Goal: Information Seeking & Learning: Learn about a topic

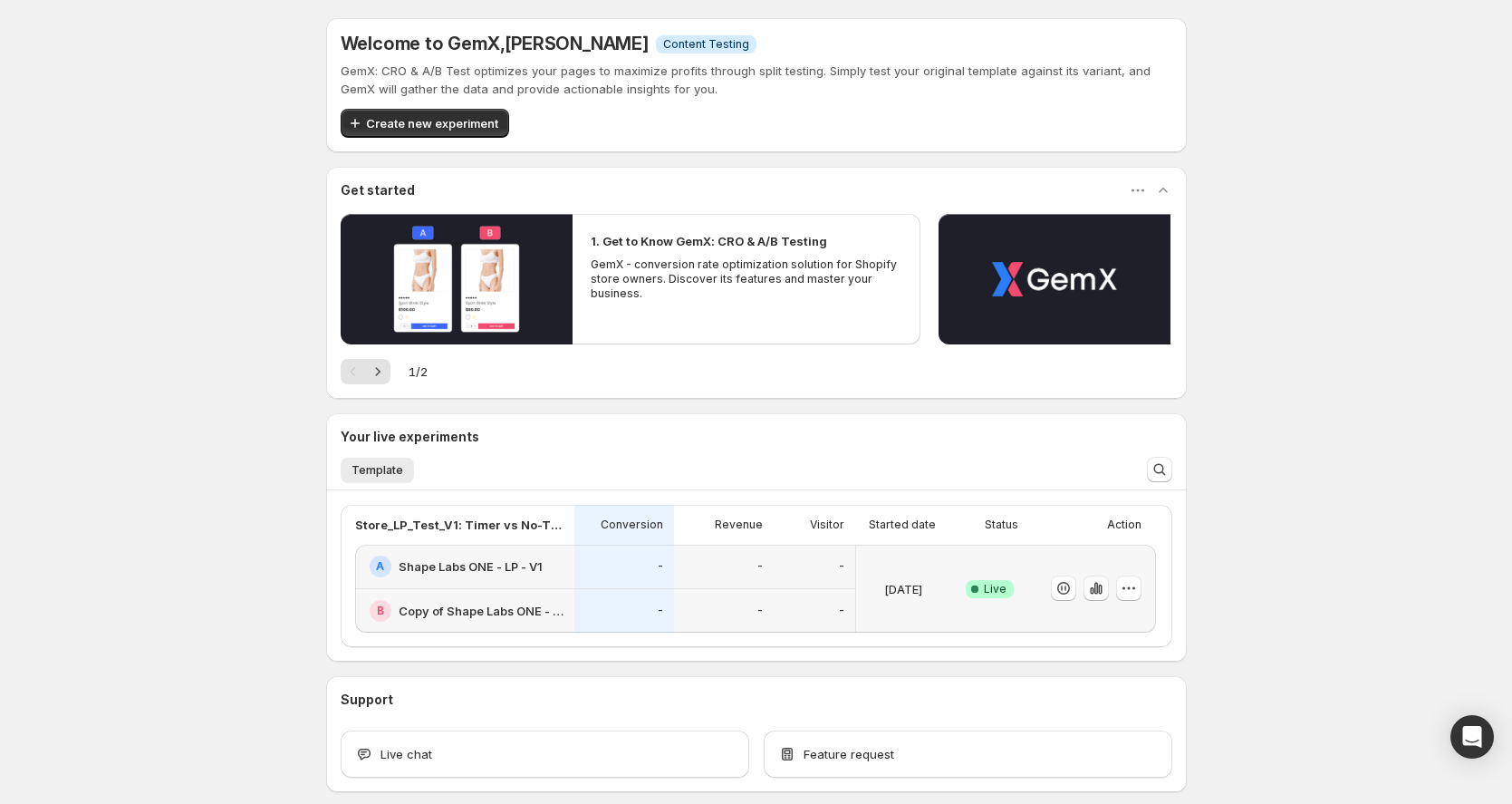
click at [1097, 590] on icon "button" at bounding box center [1095, 589] width 4 height 12
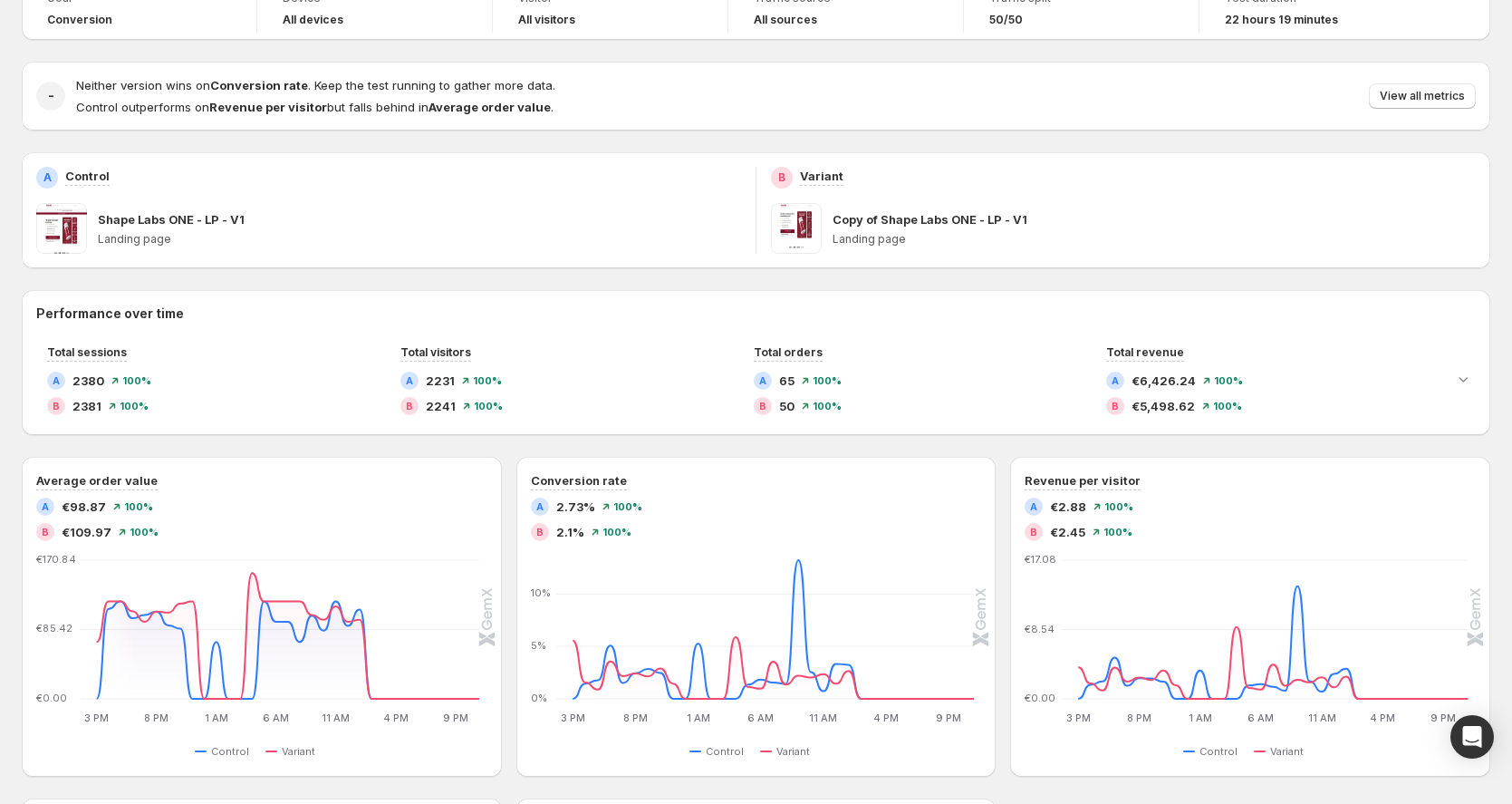
scroll to position [133, 0]
click at [990, 470] on icon "button" at bounding box center [981, 470] width 19 height 19
click at [602, 444] on div "Performance over time Total sessions A 2380 100 % B 2381 100 % Total visitors A…" at bounding box center [755, 721] width 1468 height 863
click at [489, 470] on icon "button" at bounding box center [488, 471] width 12 height 12
click at [444, 509] on span "Click-through rate" at bounding box center [418, 508] width 103 height 15
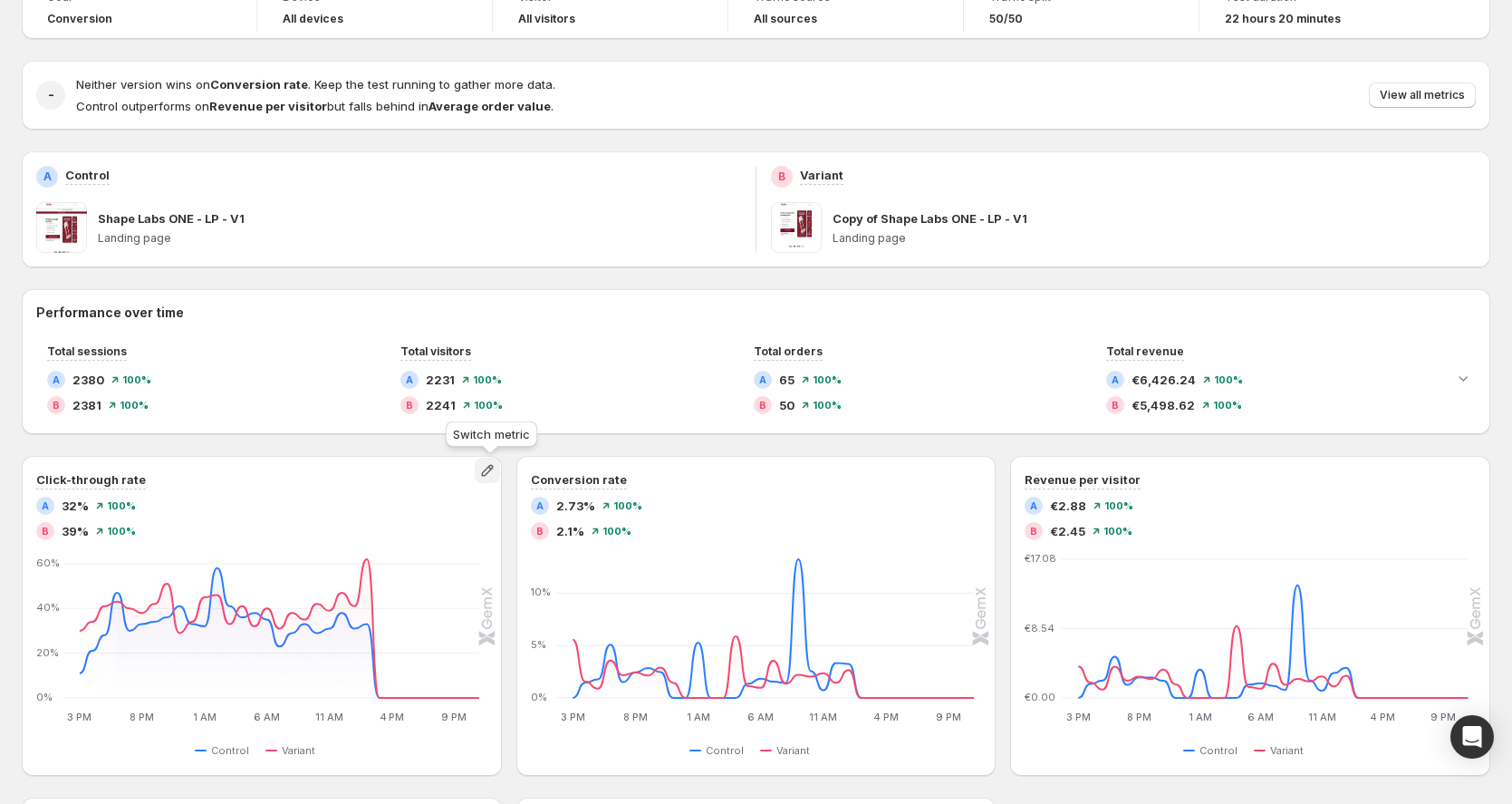
click at [496, 474] on icon "button" at bounding box center [487, 470] width 19 height 19
click at [455, 508] on span "Average order value" at bounding box center [424, 508] width 116 height 15
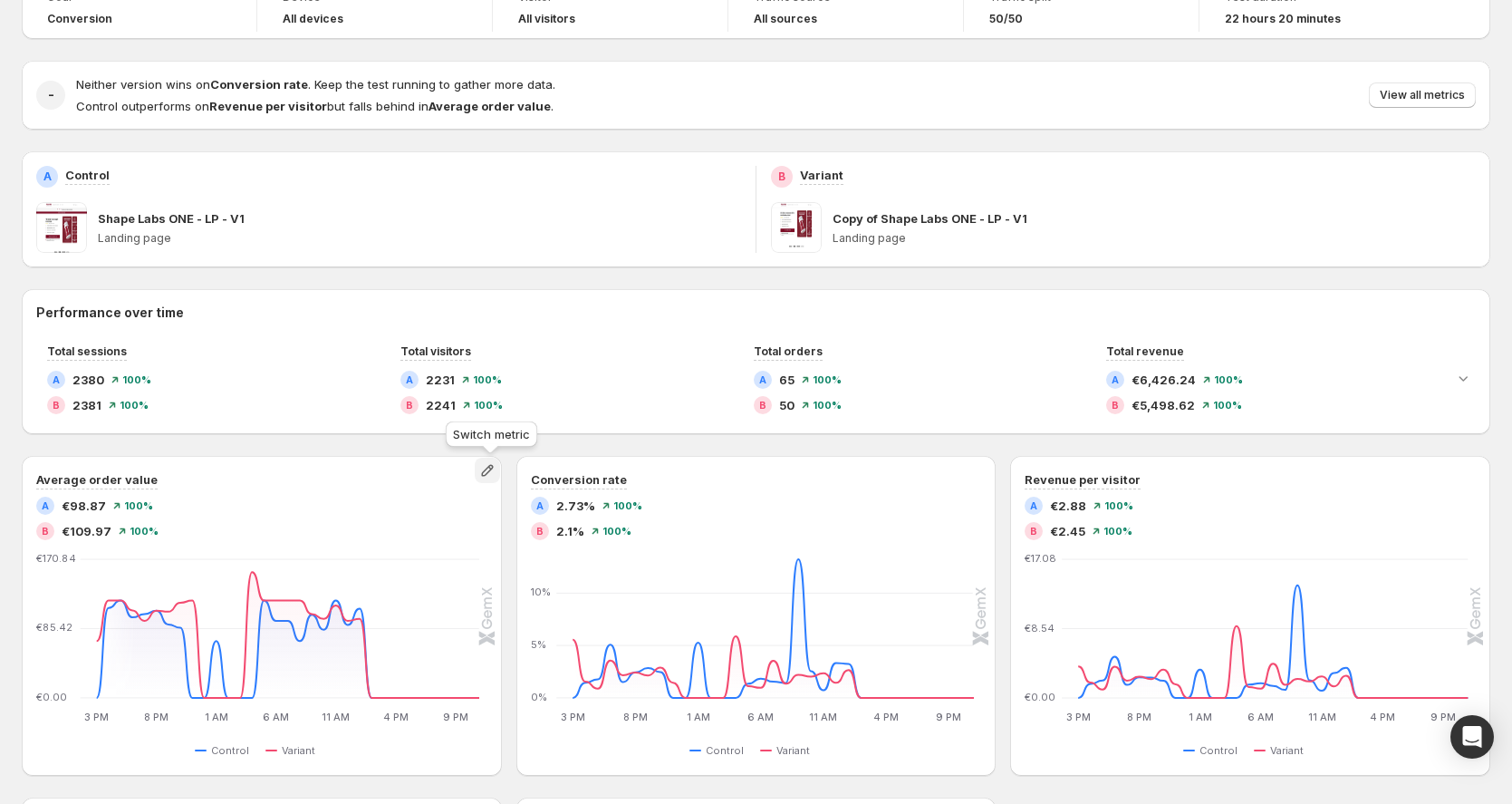
click at [495, 474] on icon "button" at bounding box center [487, 470] width 19 height 19
click at [465, 543] on span "Average time on page" at bounding box center [429, 539] width 125 height 15
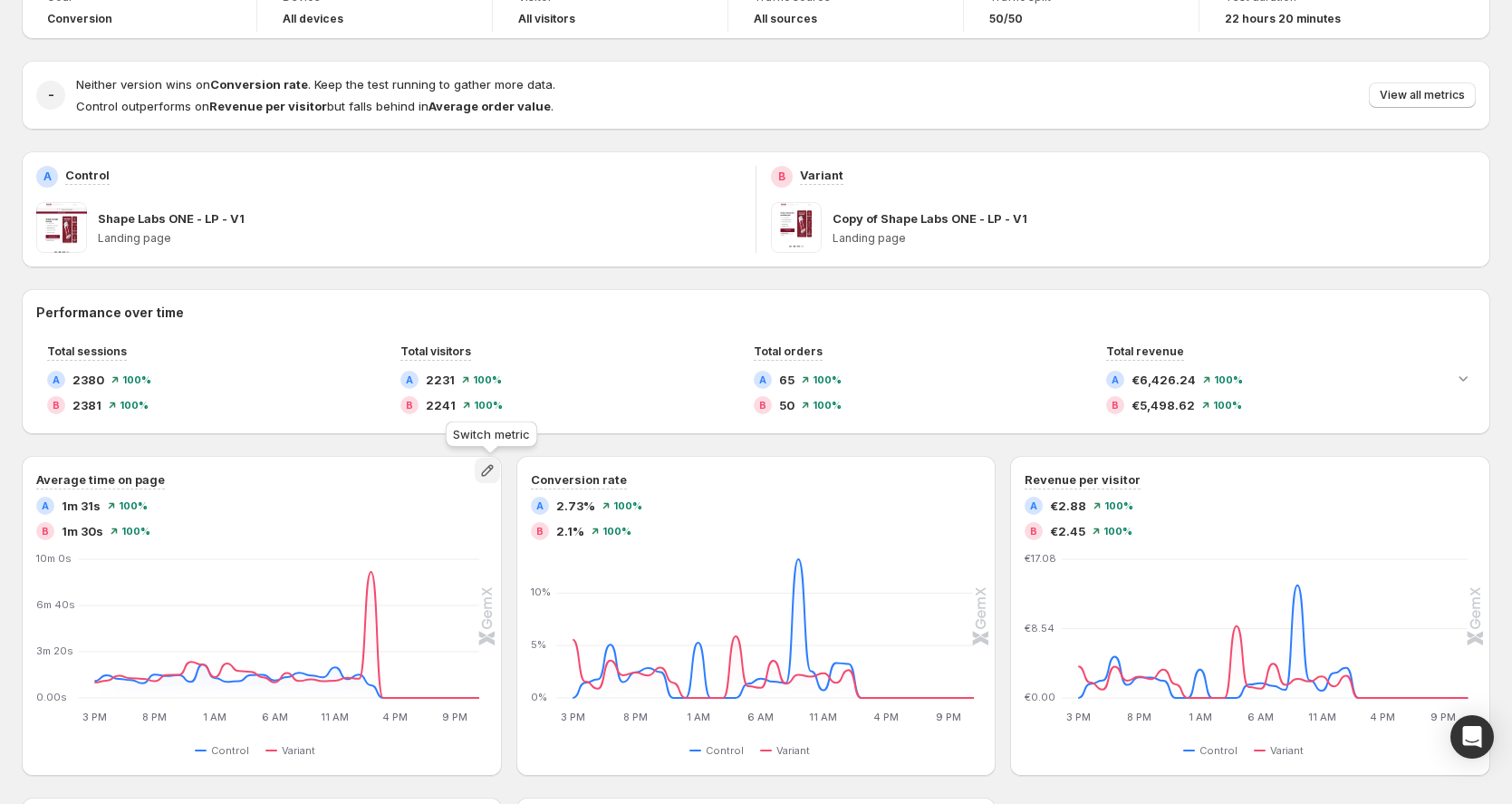
click at [496, 473] on icon "button" at bounding box center [487, 470] width 19 height 19
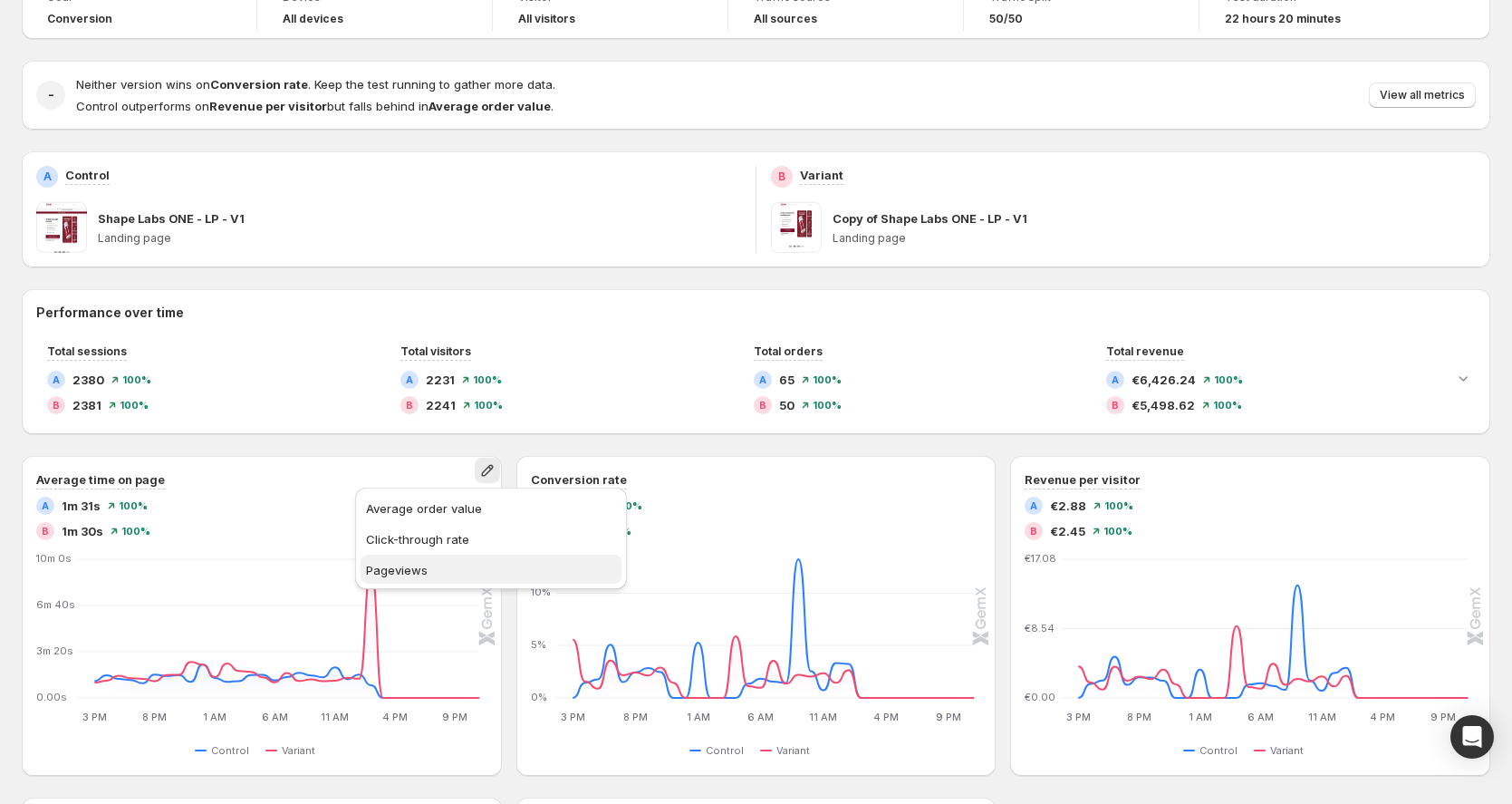
click at [439, 565] on span "Pageviews" at bounding box center [491, 569] width 250 height 19
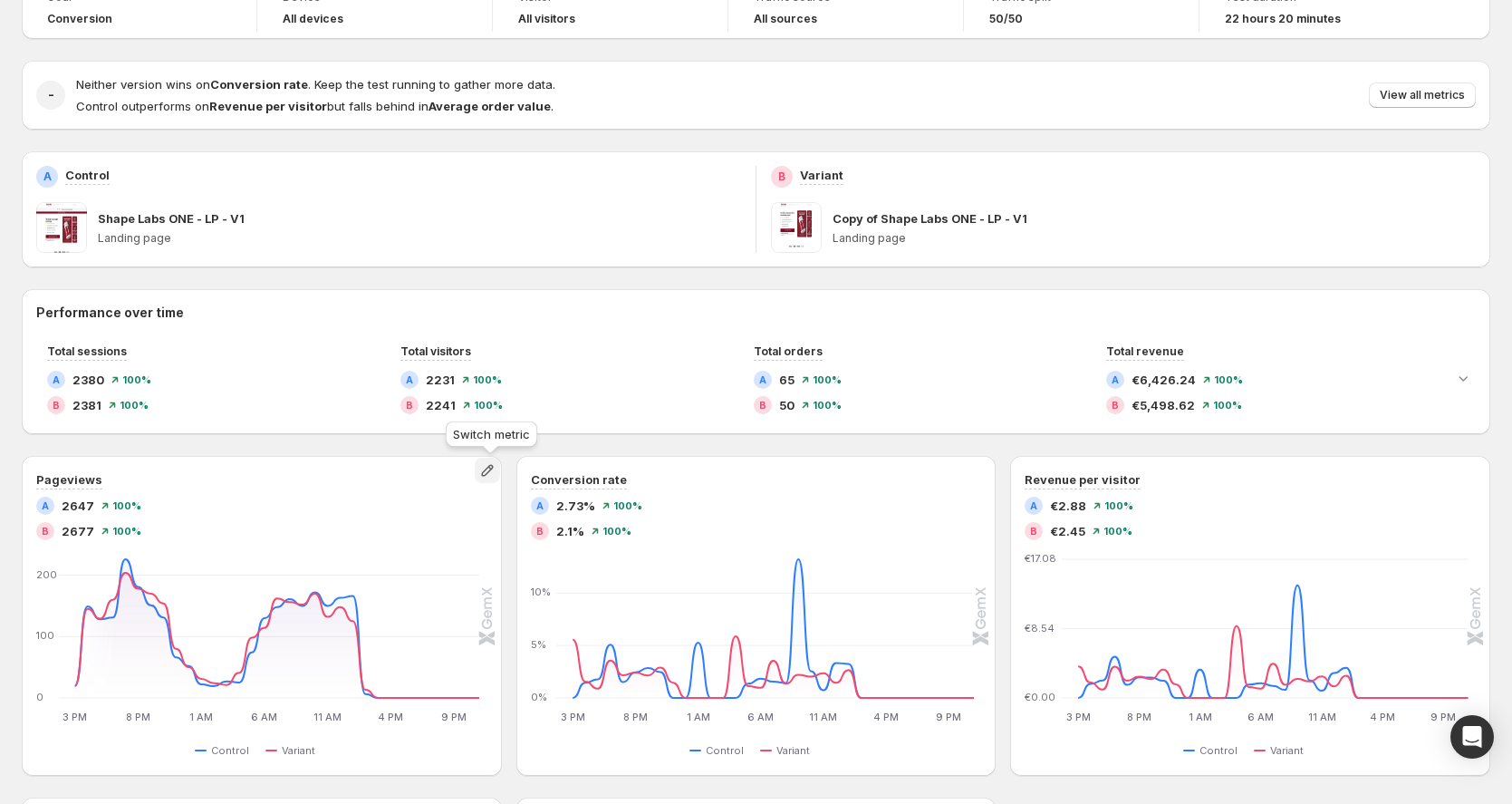
click at [496, 475] on icon "button" at bounding box center [487, 470] width 19 height 19
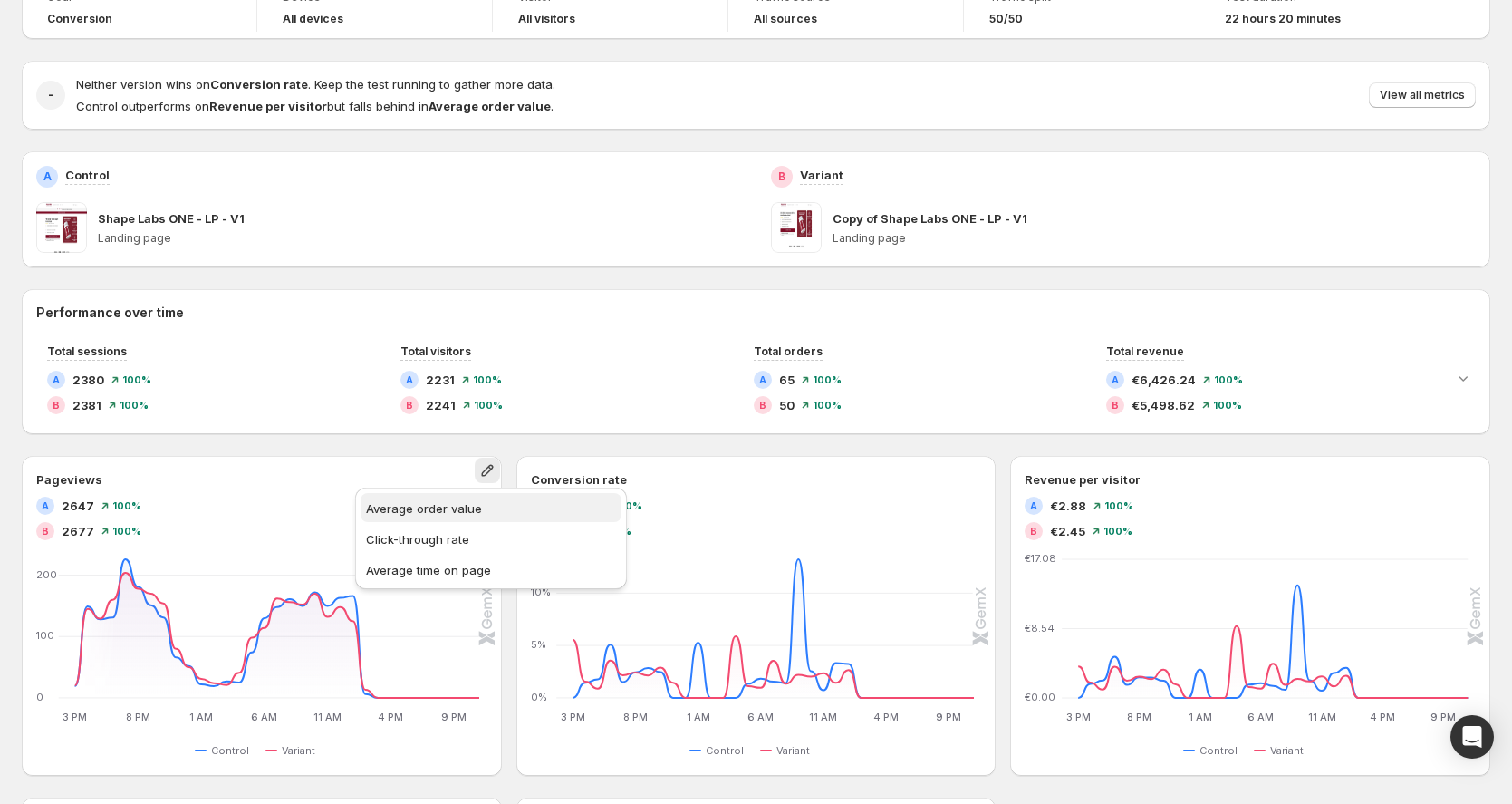
click at [463, 516] on span "Average order value" at bounding box center [491, 508] width 250 height 19
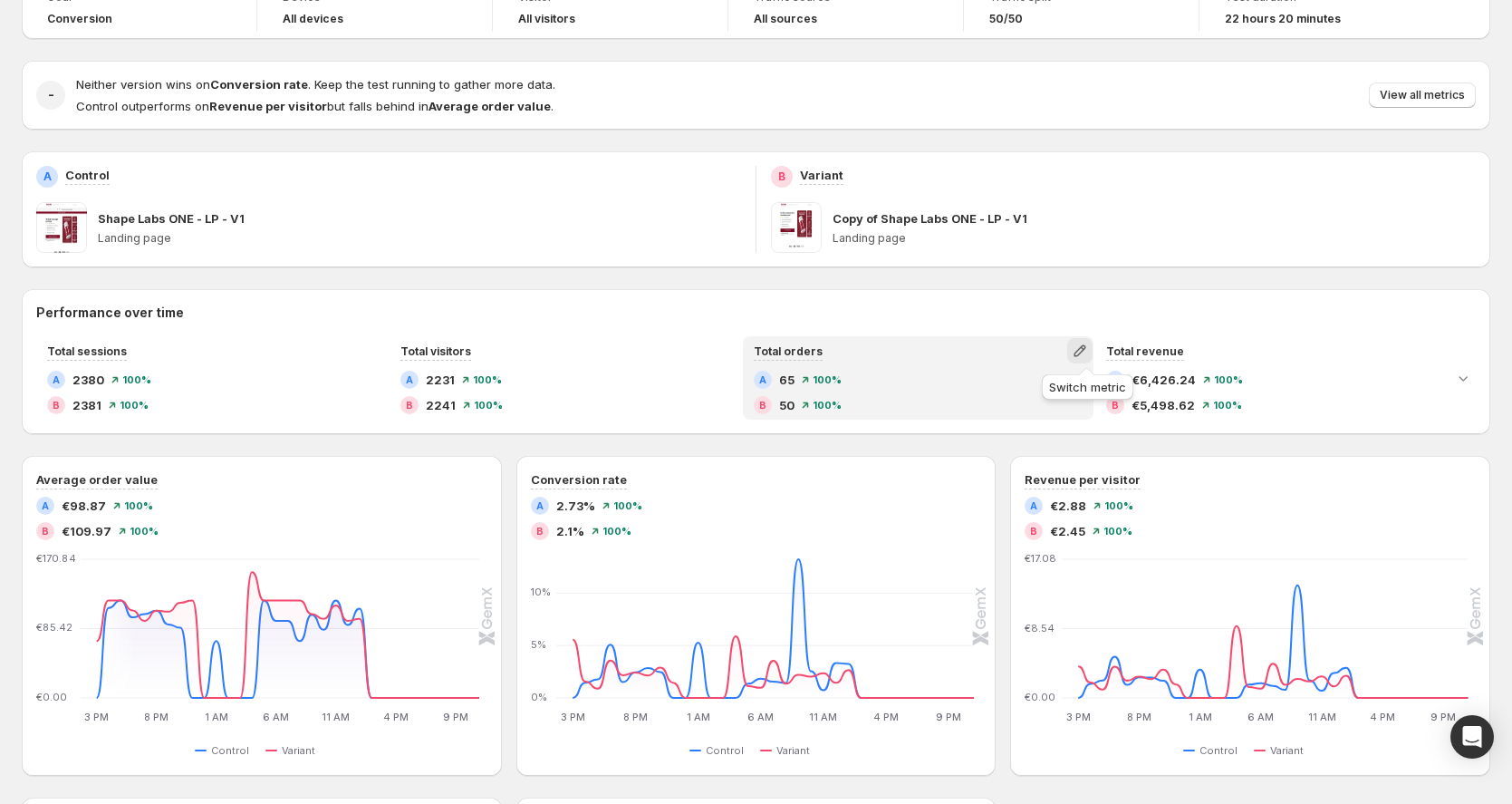
click at [1078, 349] on icon "button" at bounding box center [1079, 350] width 19 height 19
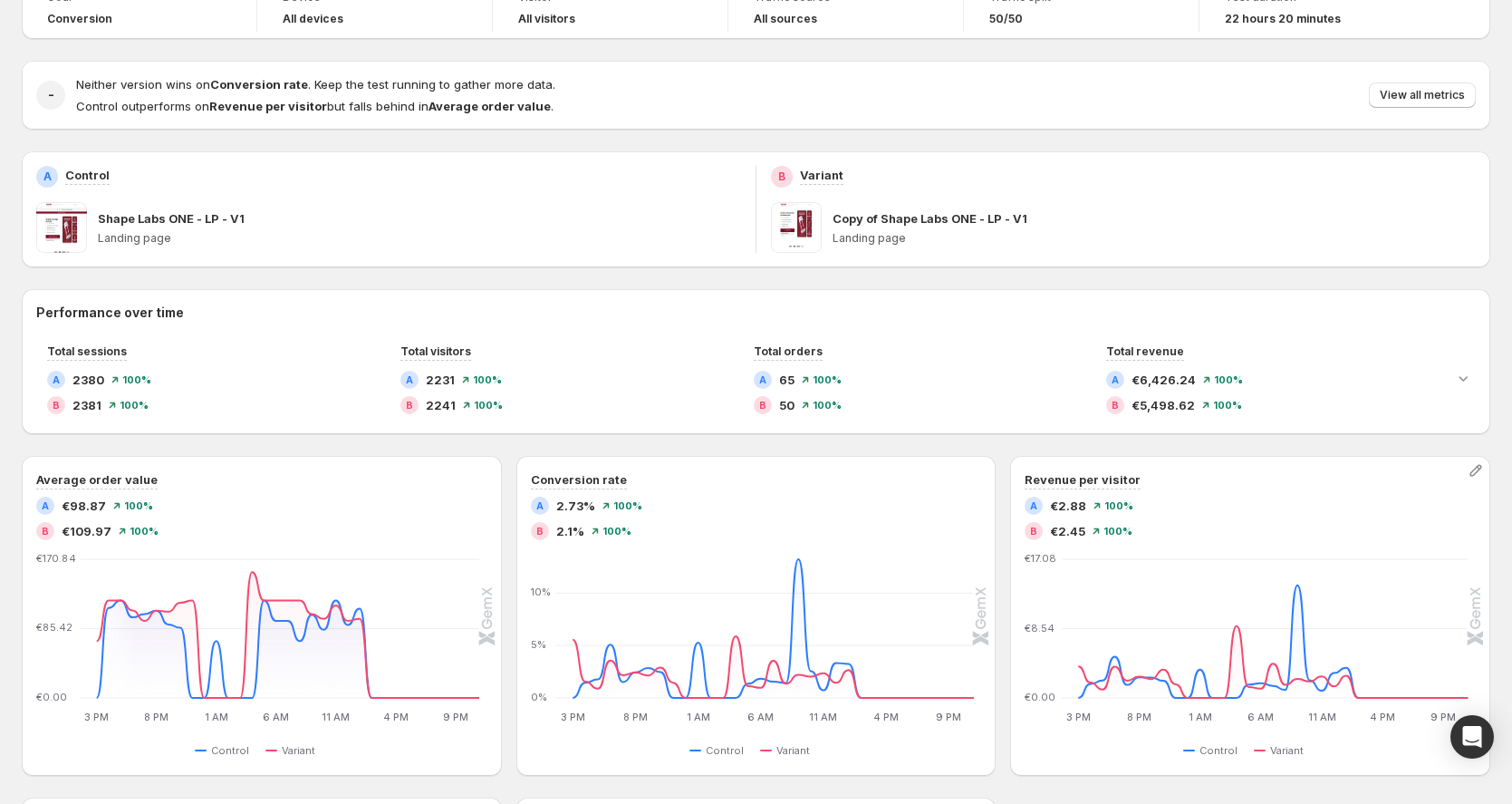
click at [1018, 469] on div "Revenue per visitor A €2.88 100 % B €2.45 100 % 3 PM 3 PM 8 PM 8 PM 1 AM 1 AM 6…" at bounding box center [1250, 616] width 480 height 320
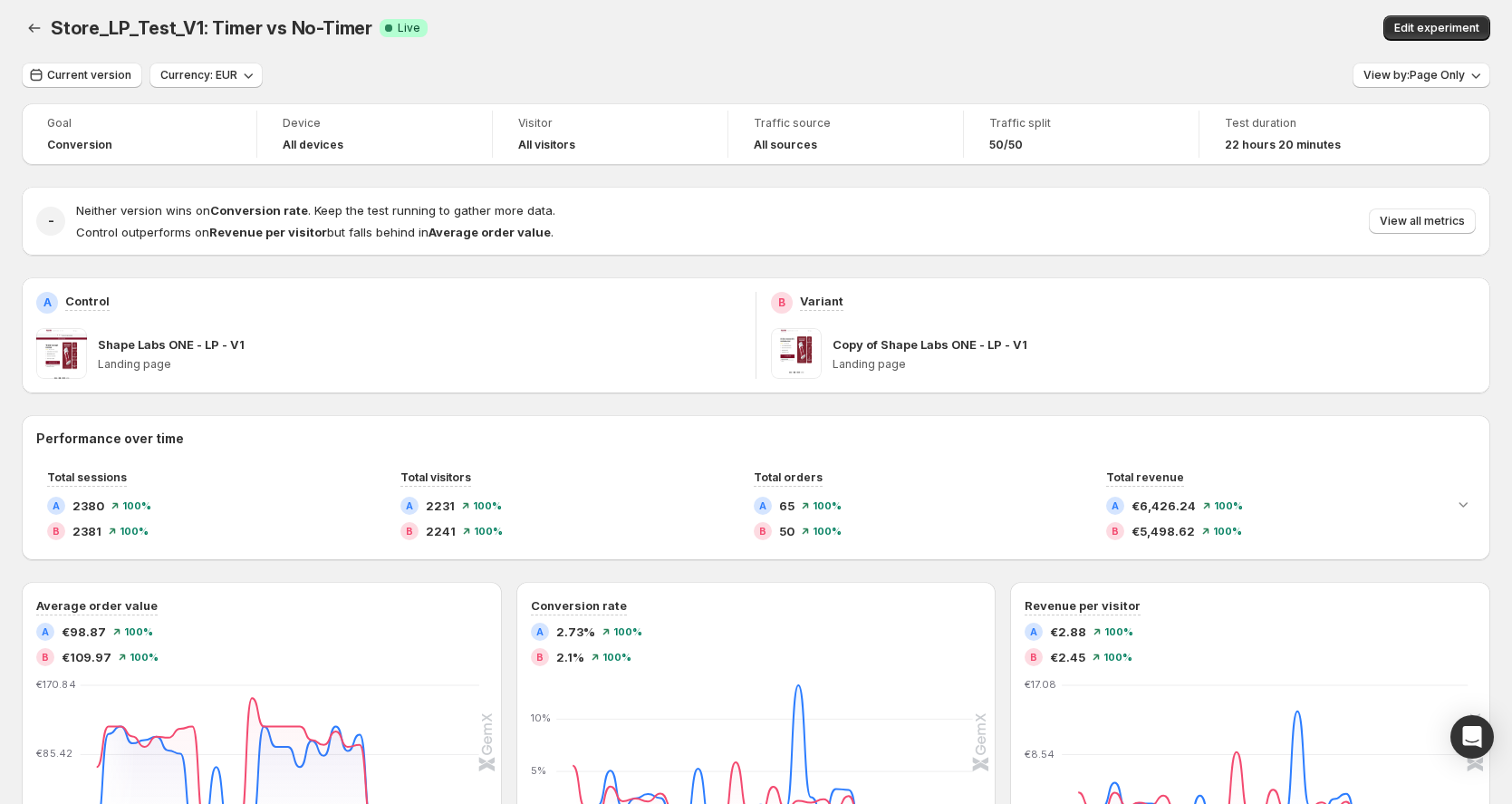
scroll to position [0, 0]
